Goal: Information Seeking & Learning: Compare options

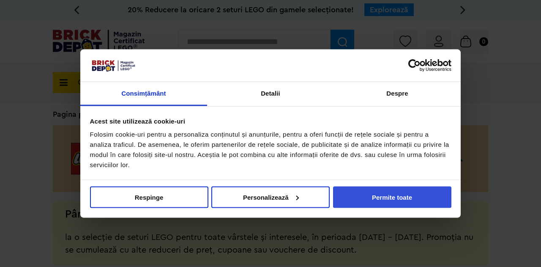
click at [404, 196] on button "Permite toate" at bounding box center [392, 197] width 118 height 22
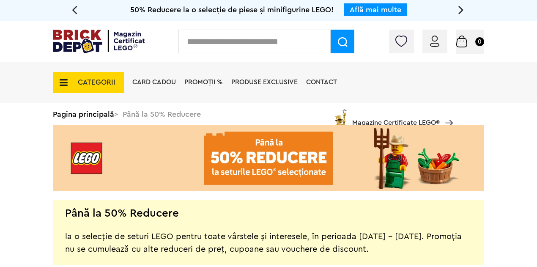
click at [65, 81] on icon at bounding box center [61, 82] width 13 height 9
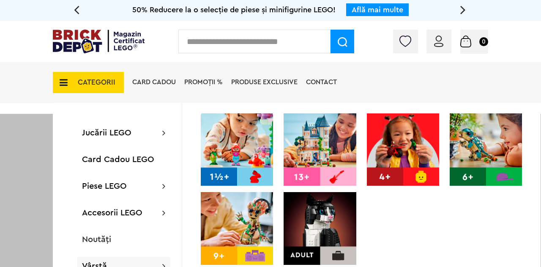
click at [301, 227] on img at bounding box center [320, 228] width 72 height 72
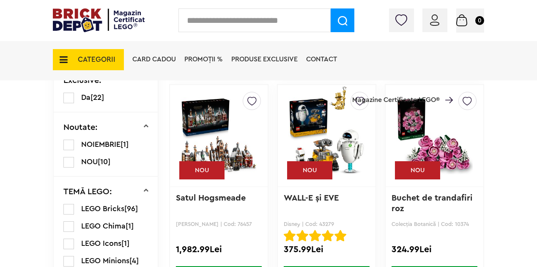
scroll to position [507, 0]
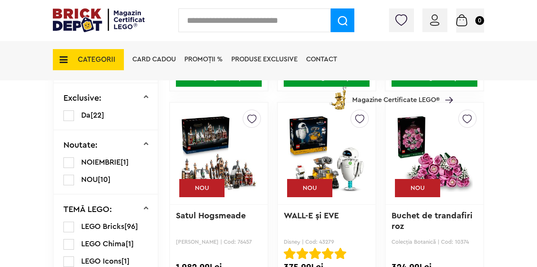
click at [447, 162] on img at bounding box center [434, 153] width 77 height 118
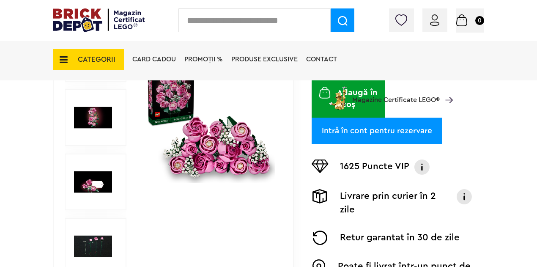
scroll to position [211, 0]
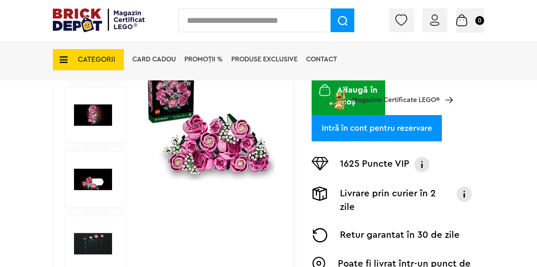
click at [91, 112] on img at bounding box center [93, 115] width 38 height 38
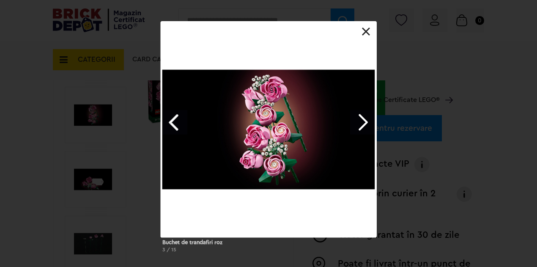
click at [364, 121] on link "Next image" at bounding box center [362, 122] width 25 height 25
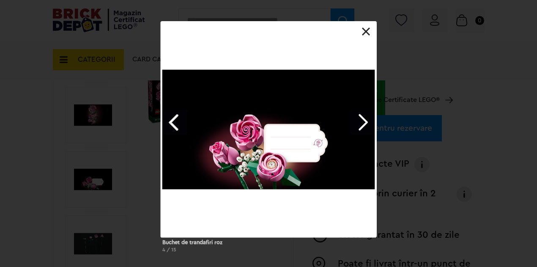
click at [363, 121] on link "Next image" at bounding box center [362, 122] width 25 height 25
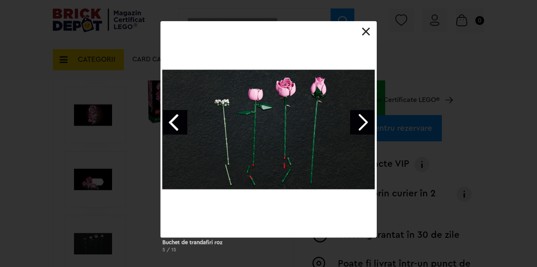
click at [367, 36] on div at bounding box center [269, 129] width 216 height 216
click at [367, 35] on link at bounding box center [366, 31] width 8 height 8
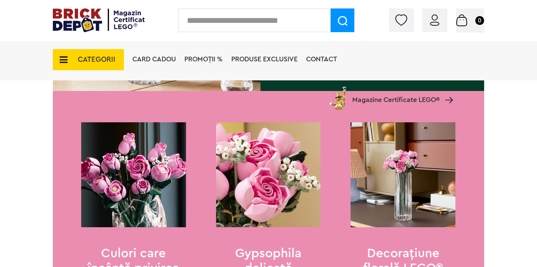
scroll to position [846, 0]
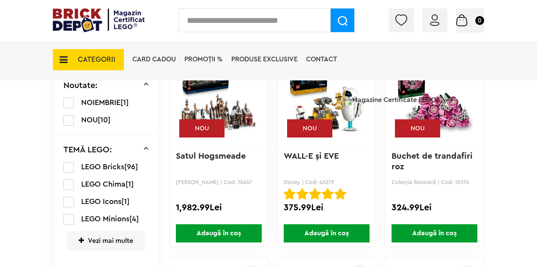
scroll to position [550, 0]
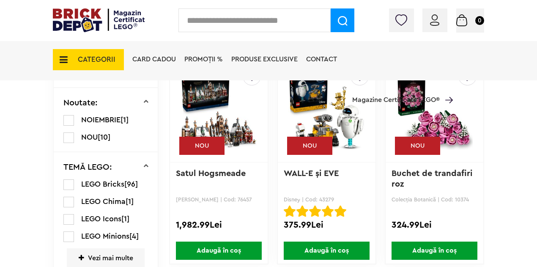
click at [436, 128] on img at bounding box center [434, 111] width 77 height 118
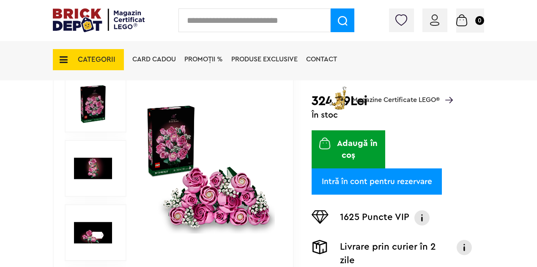
scroll to position [169, 0]
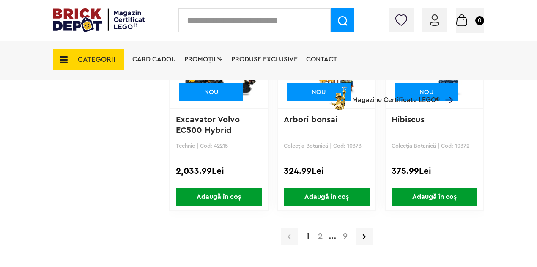
scroll to position [1545, 0]
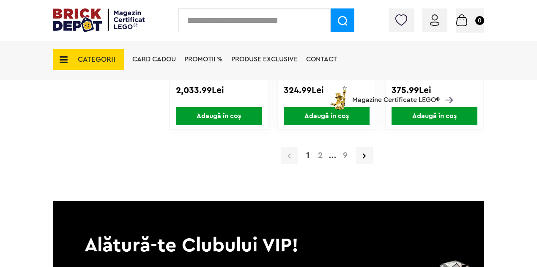
click at [320, 157] on a=Adult&order=1&page=2"] "2" at bounding box center [320, 155] width 13 height 8
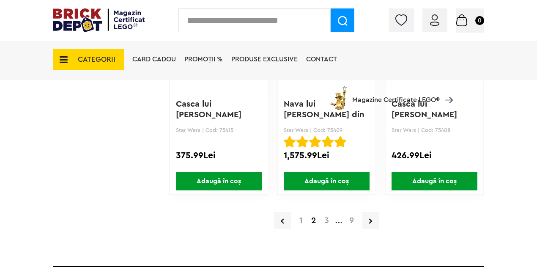
scroll to position [1480, 0]
click at [323, 217] on a=Adult&order=1&page=3"] "3" at bounding box center [326, 220] width 13 height 8
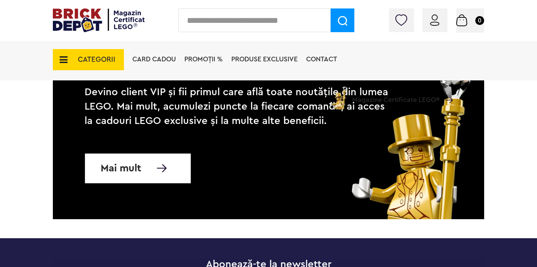
scroll to position [1565, 0]
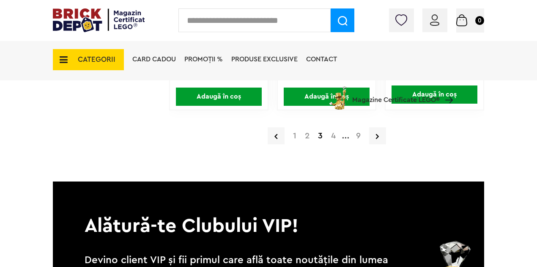
click at [309, 134] on a=Adult&order=1&page=2"] "2" at bounding box center [307, 136] width 13 height 8
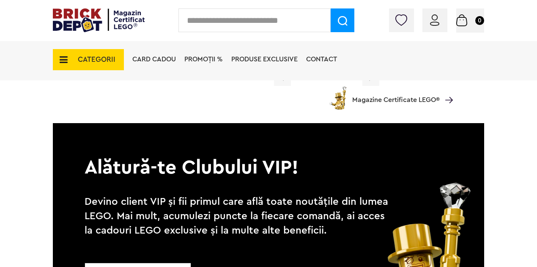
scroll to position [1522, 0]
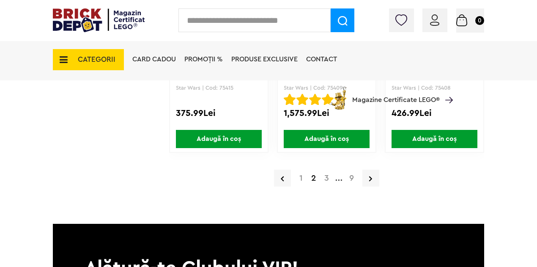
click at [304, 177] on a=Adult&order=1"] "1" at bounding box center [301, 178] width 12 height 8
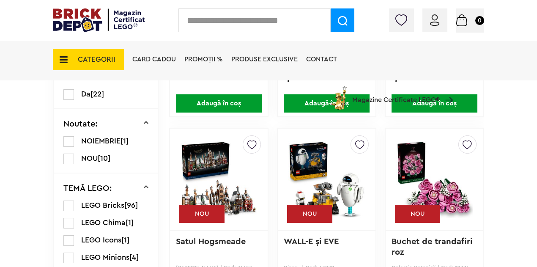
scroll to position [550, 0]
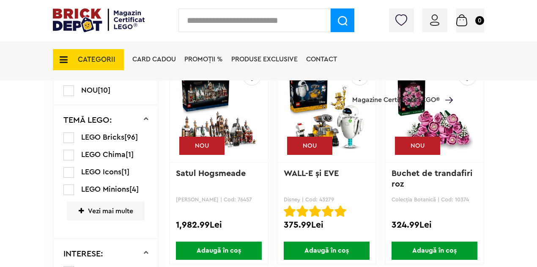
click at [449, 126] on img at bounding box center [434, 111] width 77 height 118
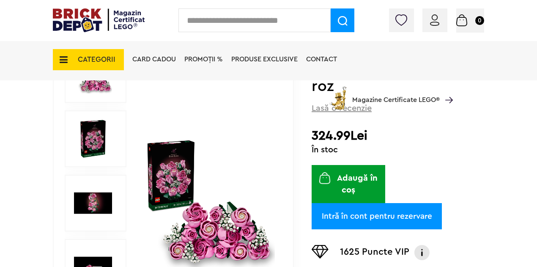
scroll to position [211, 0]
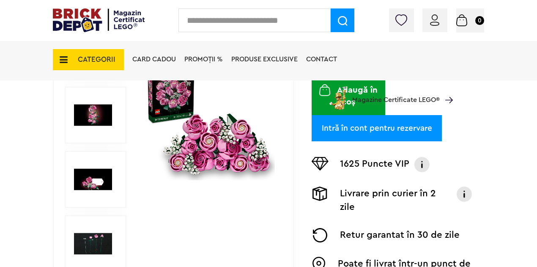
click at [221, 143] on img at bounding box center [210, 115] width 130 height 130
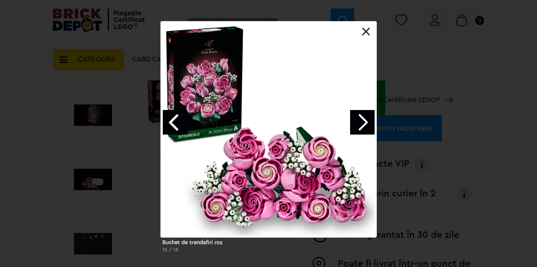
click at [359, 130] on link "Next image" at bounding box center [362, 122] width 25 height 25
click at [359, 129] on link "Next image" at bounding box center [362, 122] width 25 height 25
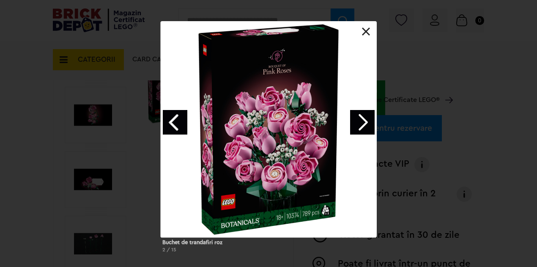
click at [368, 33] on link at bounding box center [366, 31] width 8 height 8
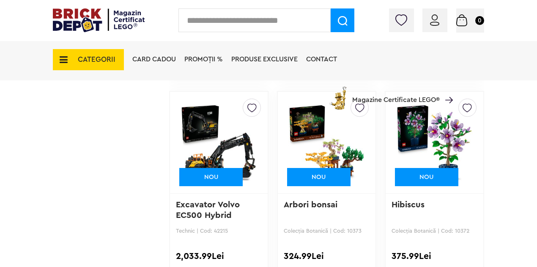
scroll to position [1367, 0]
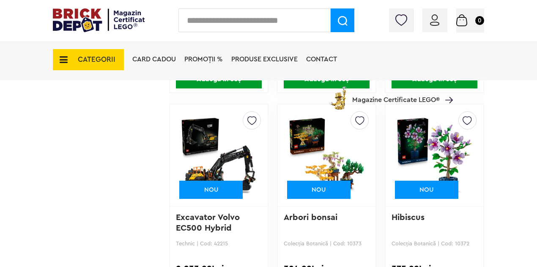
click at [450, 141] on img at bounding box center [434, 155] width 77 height 118
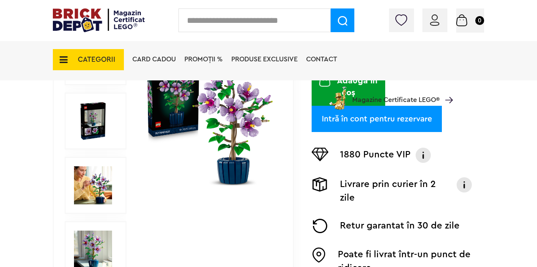
scroll to position [211, 0]
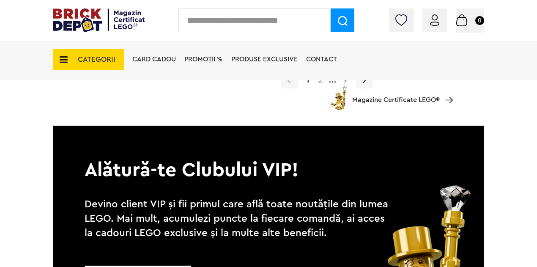
scroll to position [1536, 0]
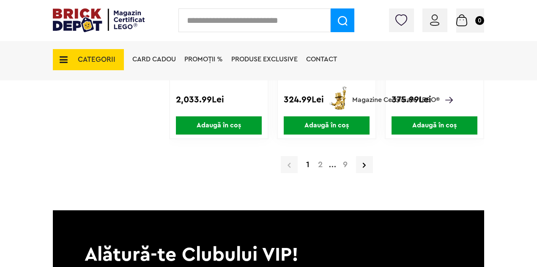
click at [319, 164] on a=Adult&order=1&page=2"] "2" at bounding box center [320, 164] width 13 height 8
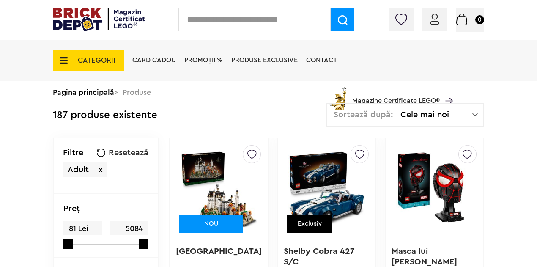
scroll to position [22, 0]
